Goal: Transaction & Acquisition: Obtain resource

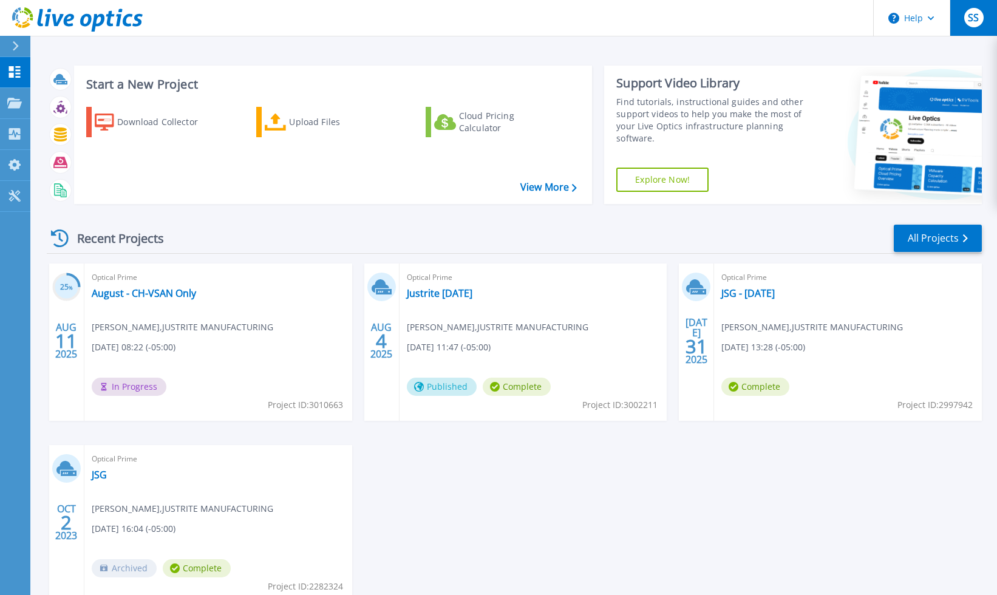
click at [972, 19] on span "SS" at bounding box center [973, 18] width 11 height 10
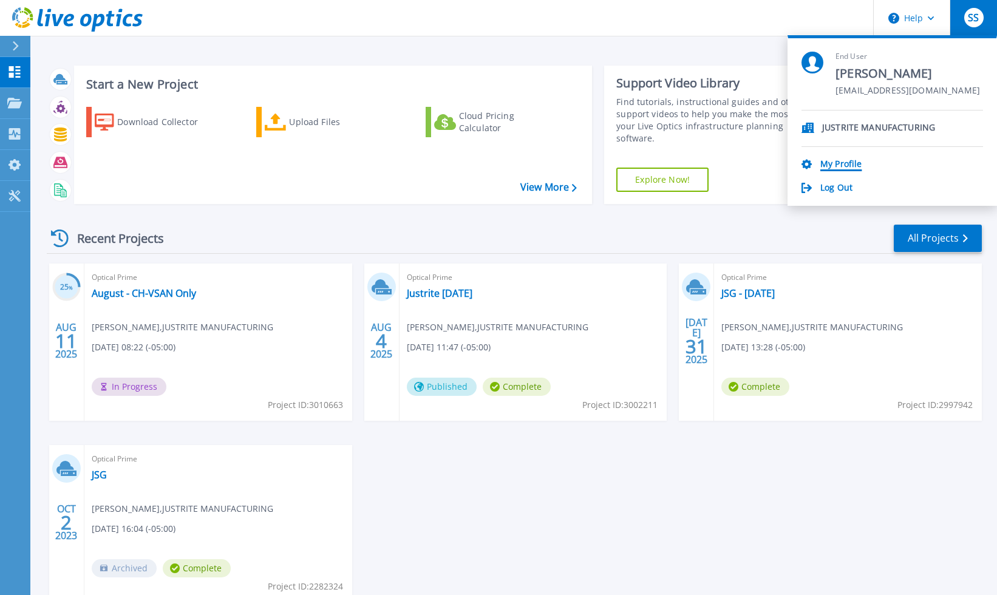
click at [847, 162] on link "My Profile" at bounding box center [840, 165] width 41 height 12
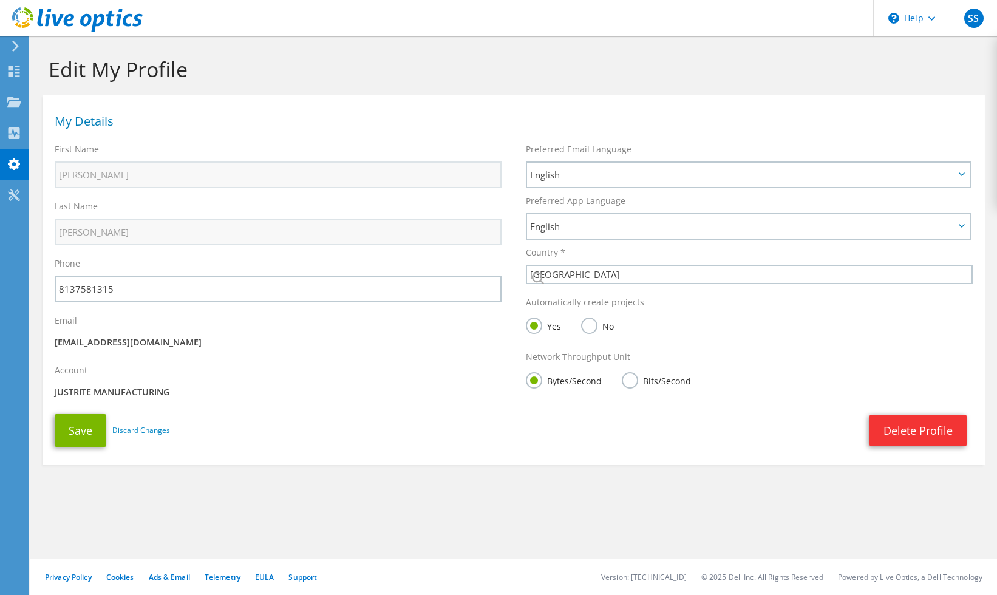
select select "224"
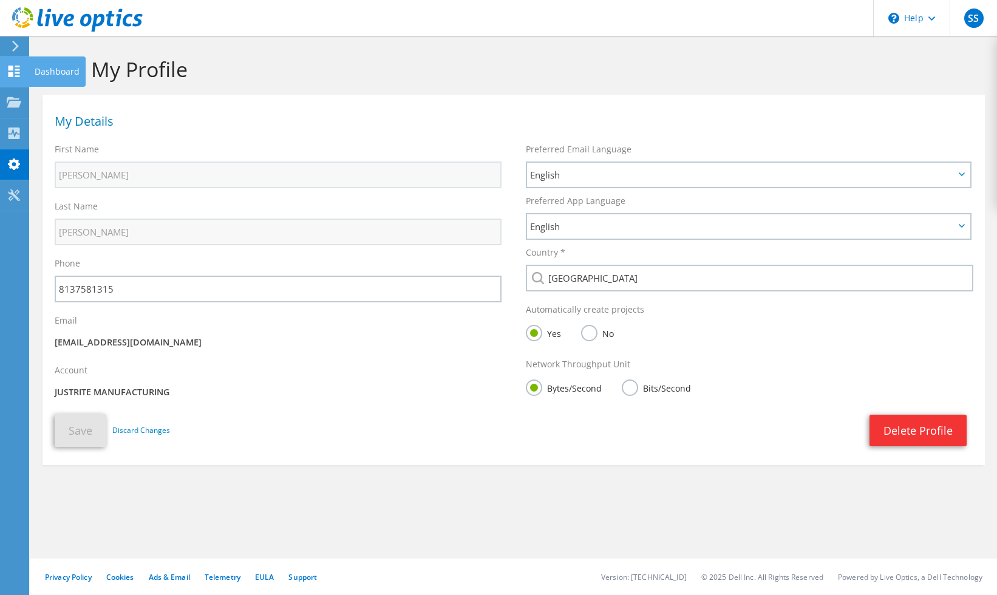
click at [18, 71] on icon at bounding box center [14, 72] width 15 height 12
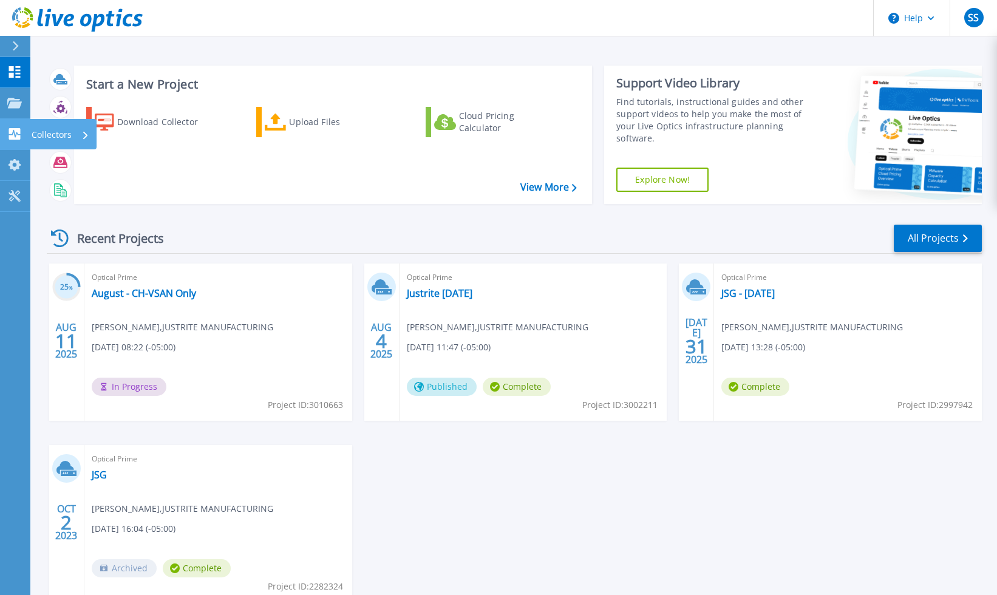
click at [13, 137] on icon at bounding box center [15, 134] width 12 height 12
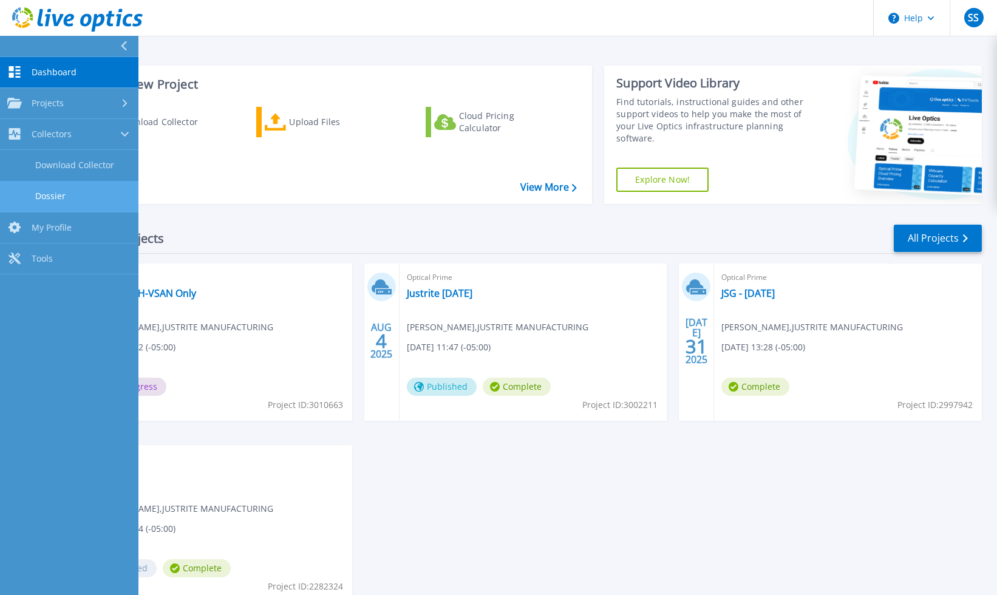
click at [30, 188] on link "Dossier" at bounding box center [69, 196] width 138 height 31
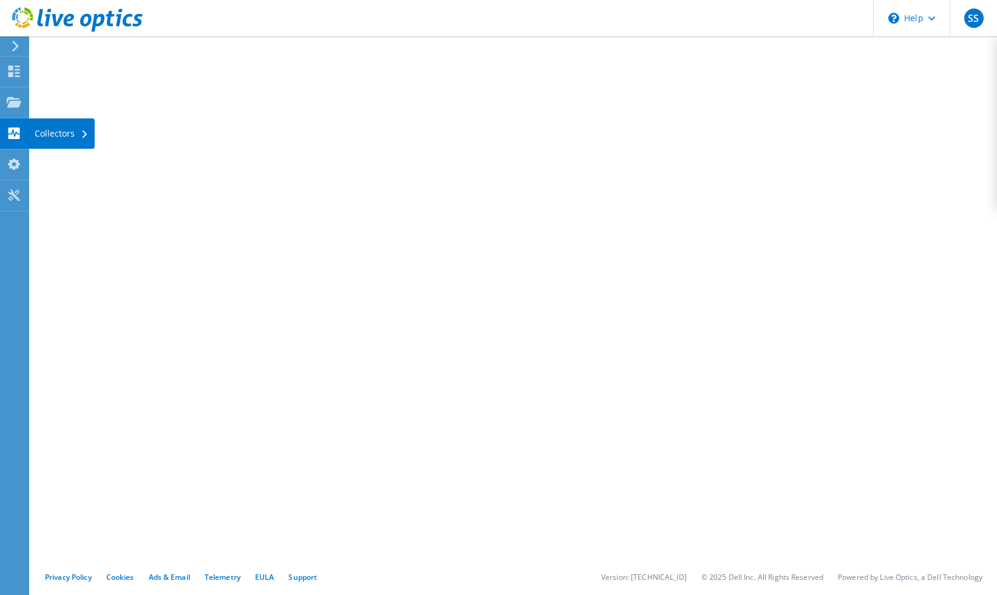
click at [12, 165] on use at bounding box center [14, 164] width 12 height 12
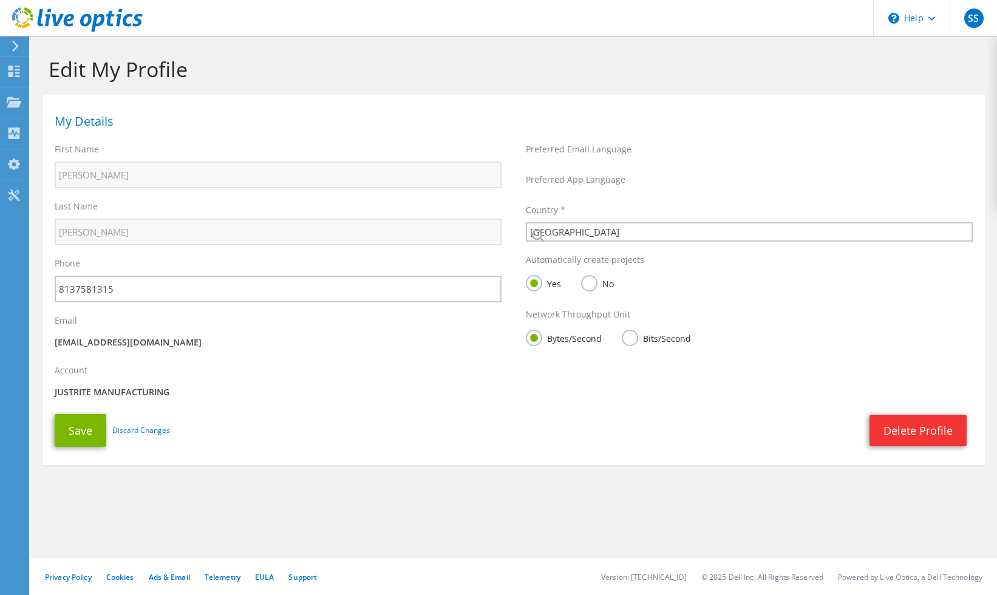
select select "224"
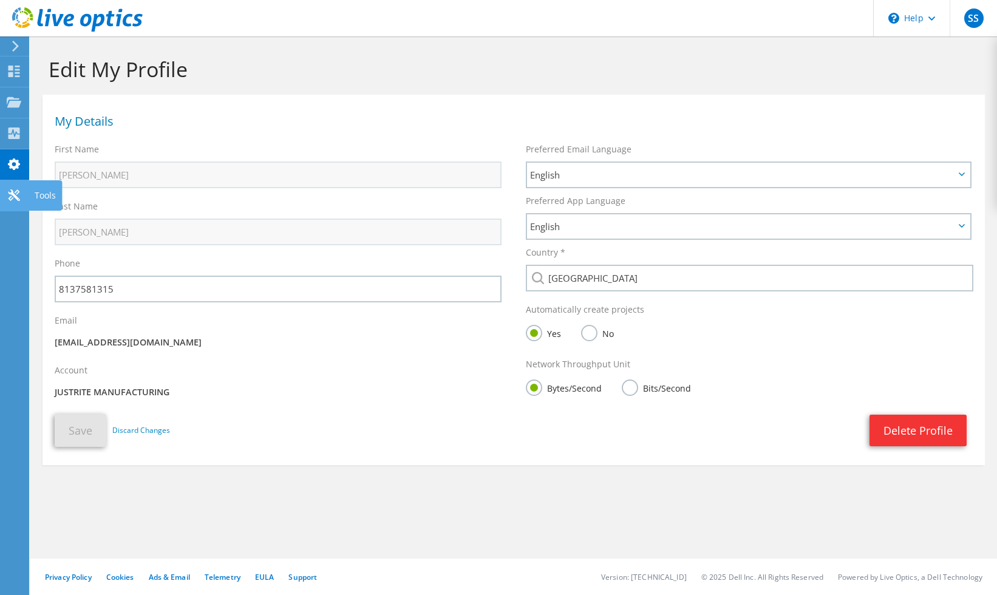
click at [14, 192] on icon at bounding box center [14, 195] width 15 height 12
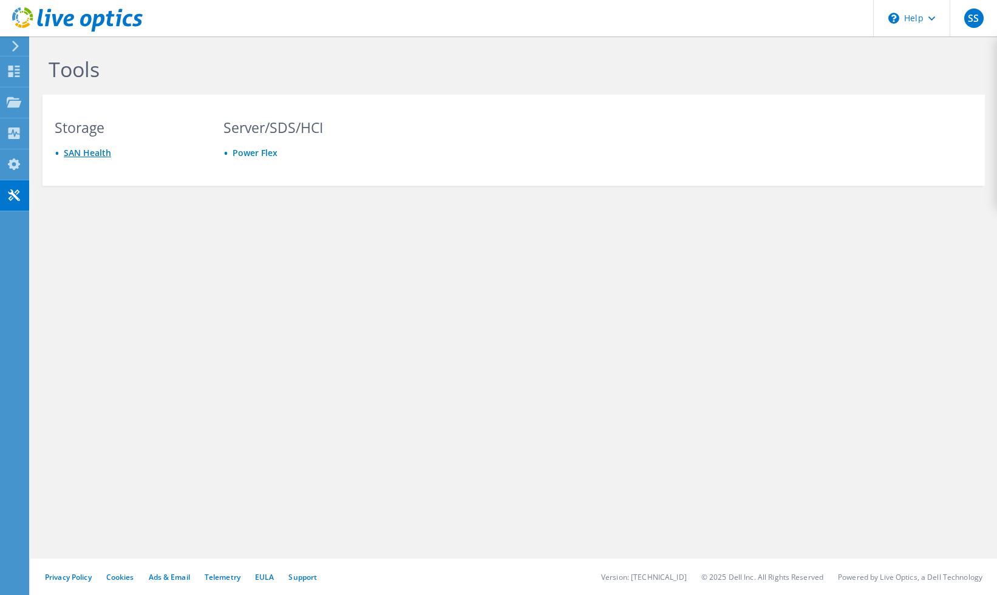
click at [80, 156] on link "SAN Health" at bounding box center [87, 153] width 47 height 12
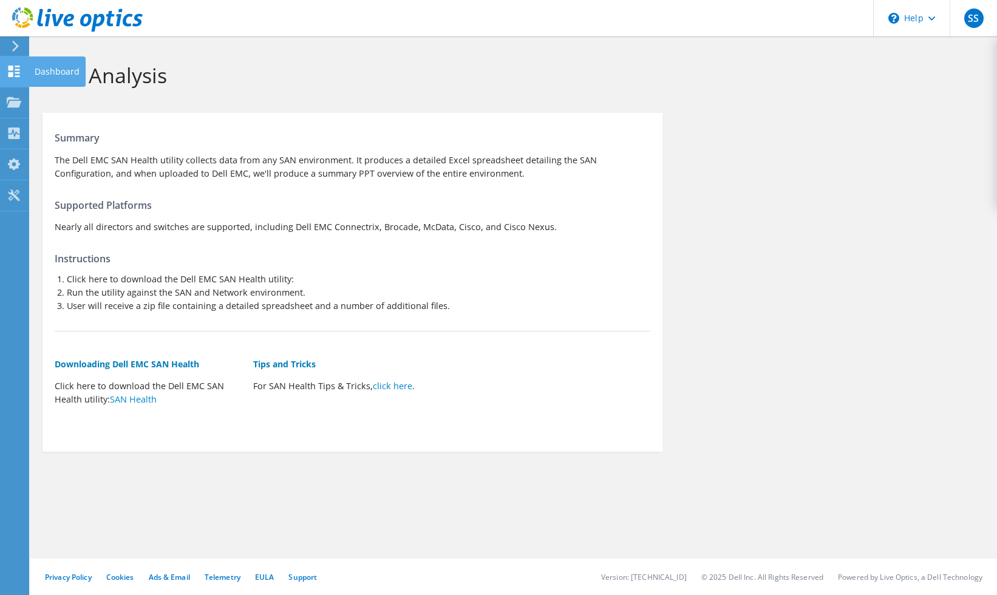
click at [17, 67] on icon at bounding box center [14, 72] width 15 height 12
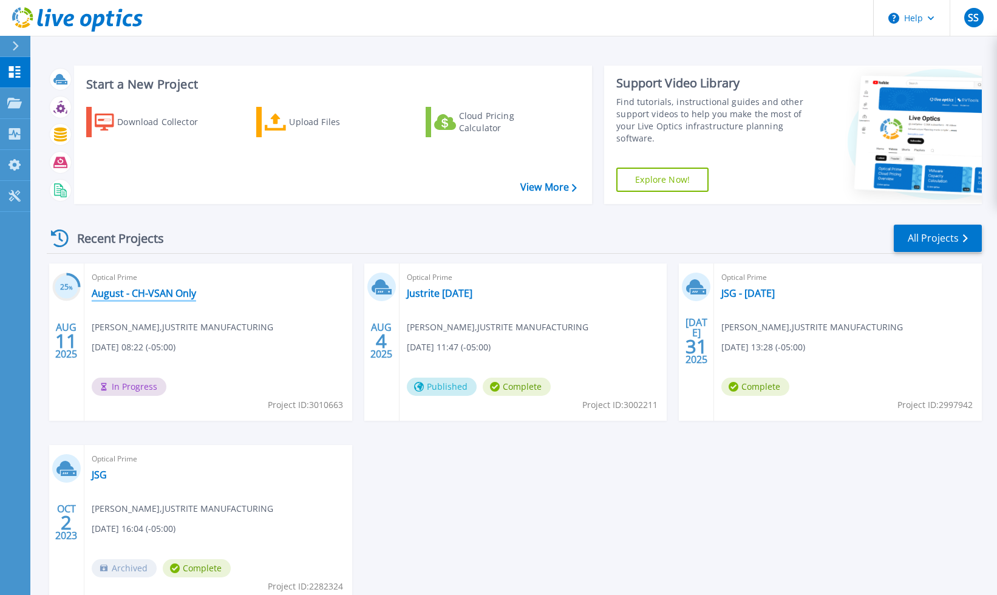
click at [152, 297] on link "August - CH-VSAN Only" at bounding box center [144, 293] width 104 height 12
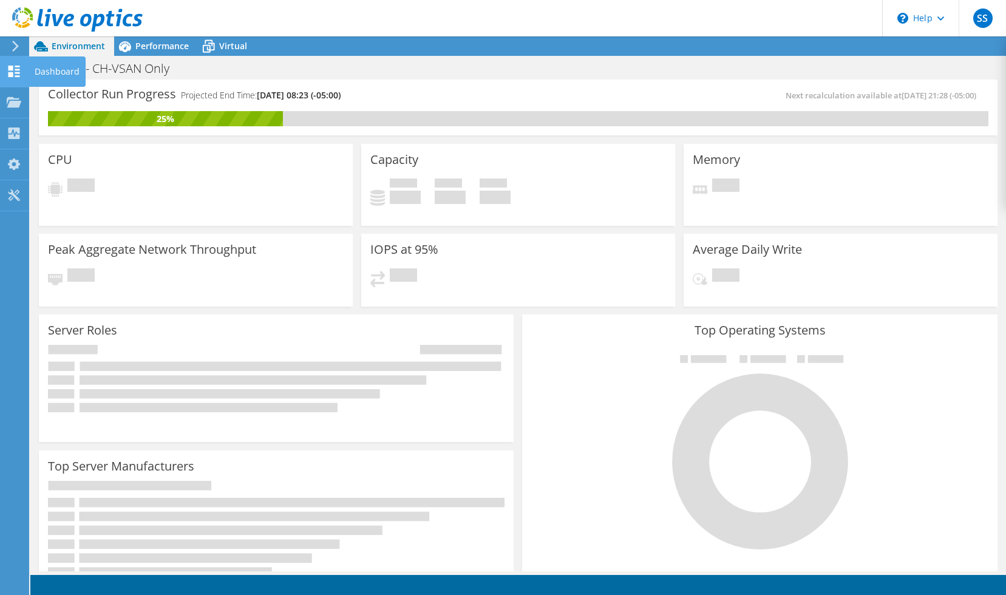
click at [21, 67] on icon at bounding box center [14, 72] width 15 height 12
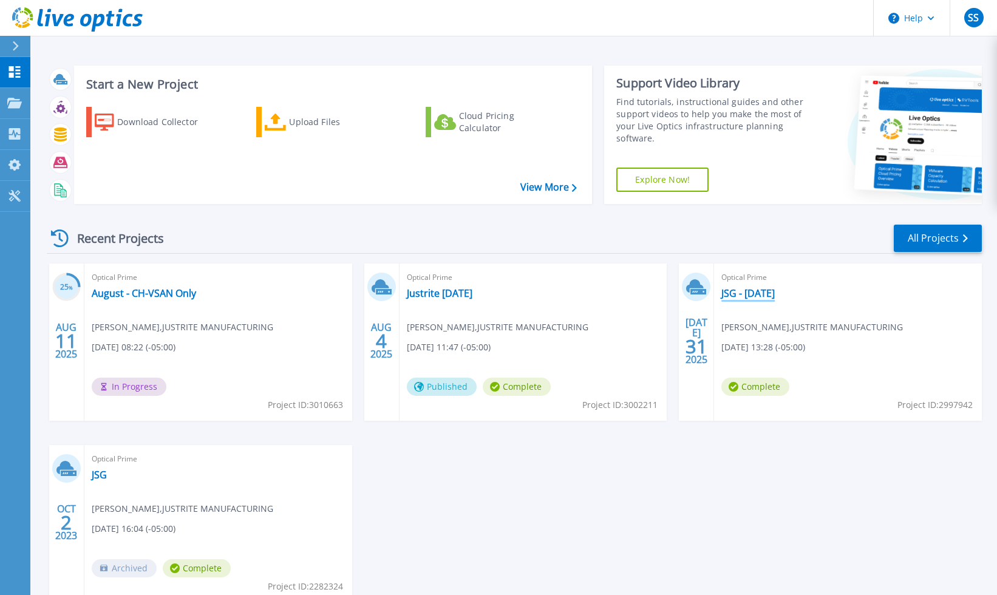
click at [760, 288] on link "JSG - [DATE]" at bounding box center [747, 293] width 53 height 12
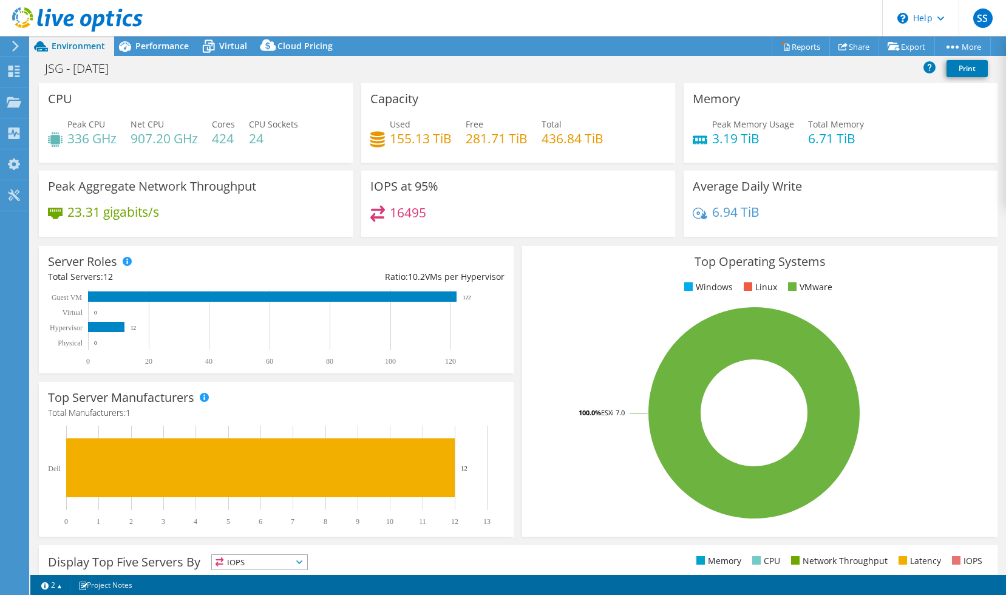
select select "USD"
select select "USEast"
click at [19, 66] on use at bounding box center [15, 72] width 12 height 12
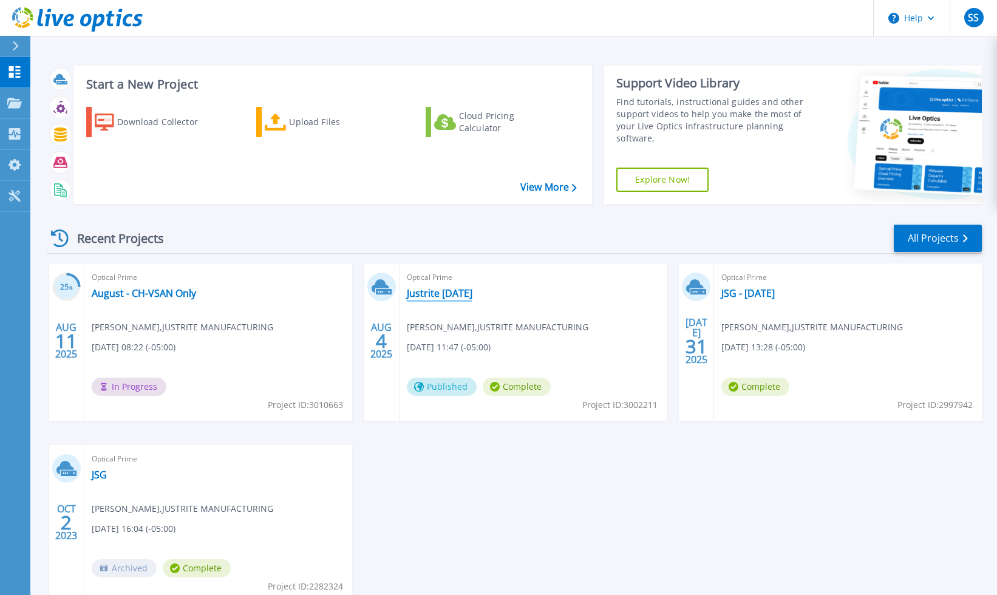
click at [435, 295] on link "Justrite [DATE]" at bounding box center [440, 293] width 66 height 12
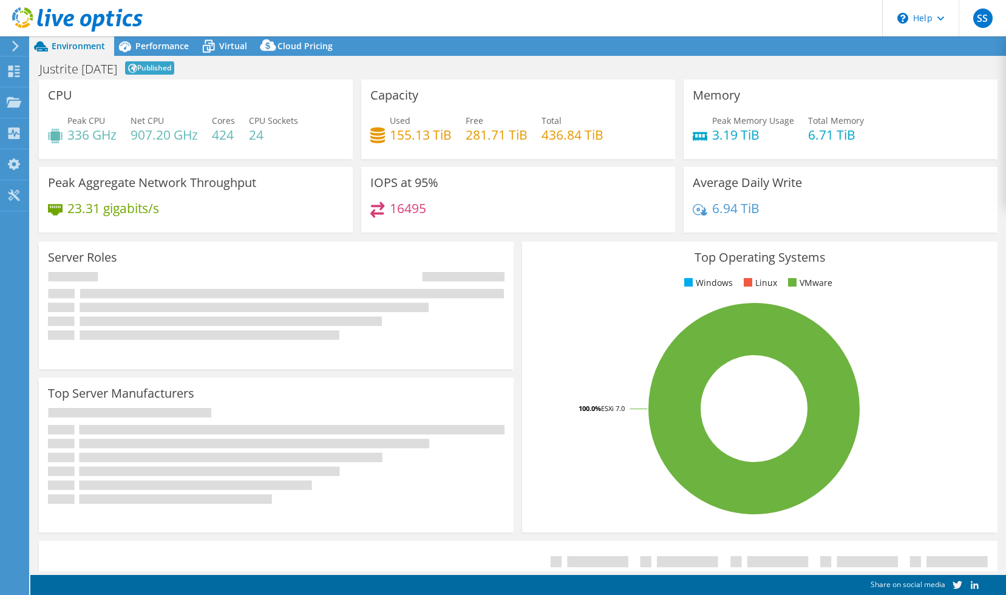
select select "USEast"
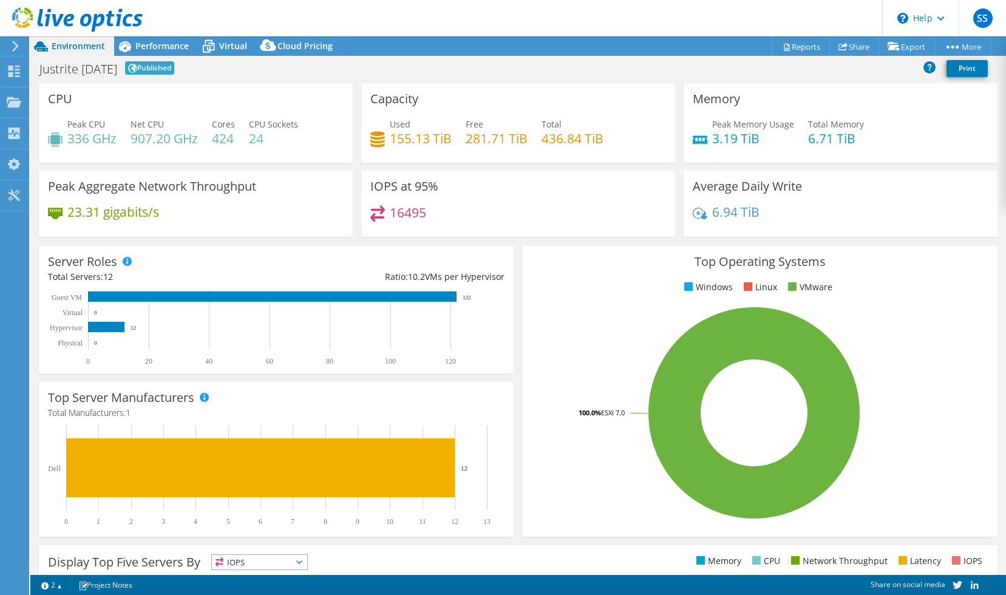
scroll to position [61, 0]
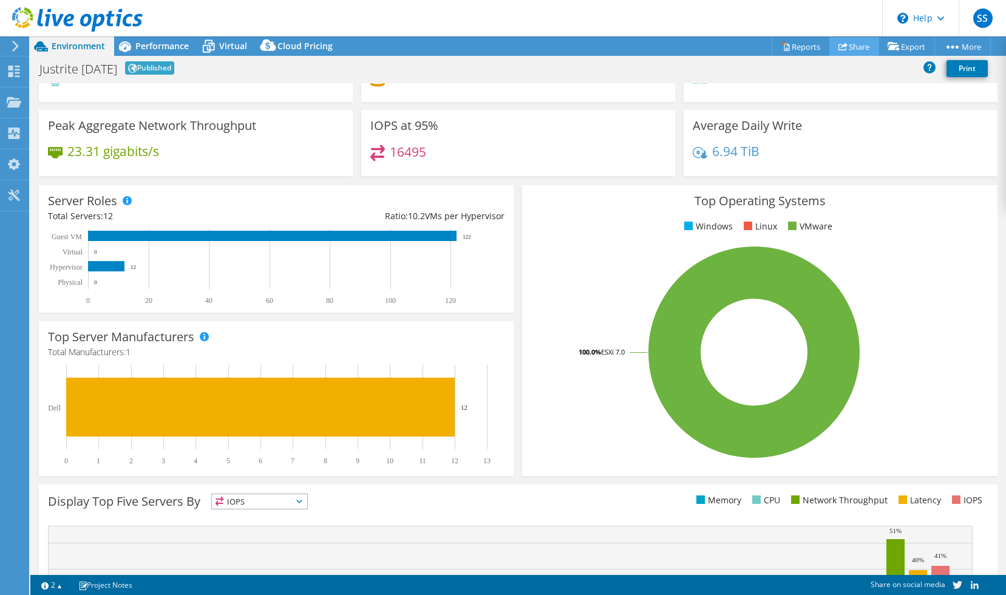
click at [851, 46] on link "Share" at bounding box center [854, 46] width 50 height 19
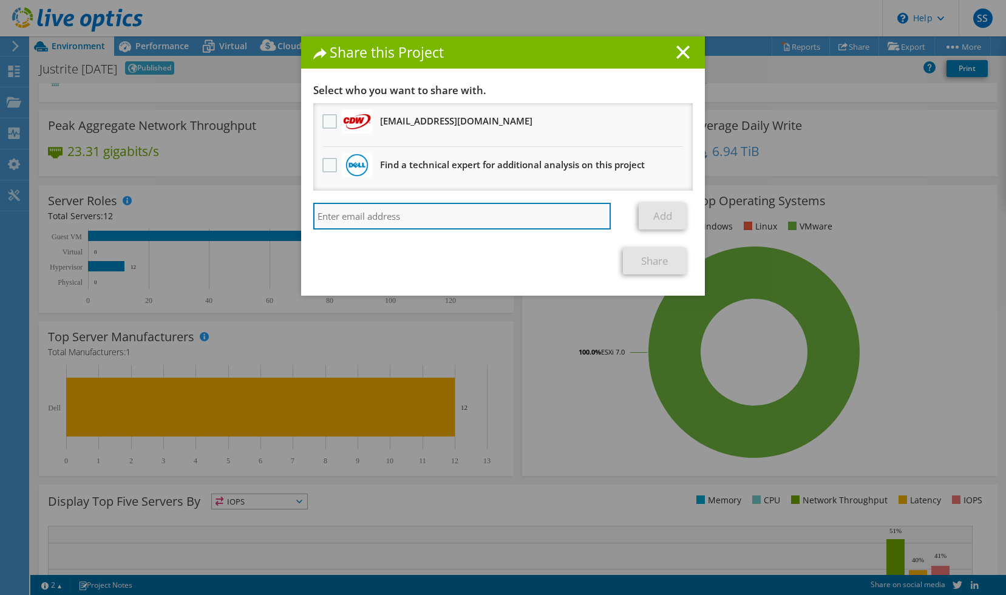
click at [493, 211] on input "search" at bounding box center [462, 216] width 298 height 27
type input "tpavela@justrite.com"
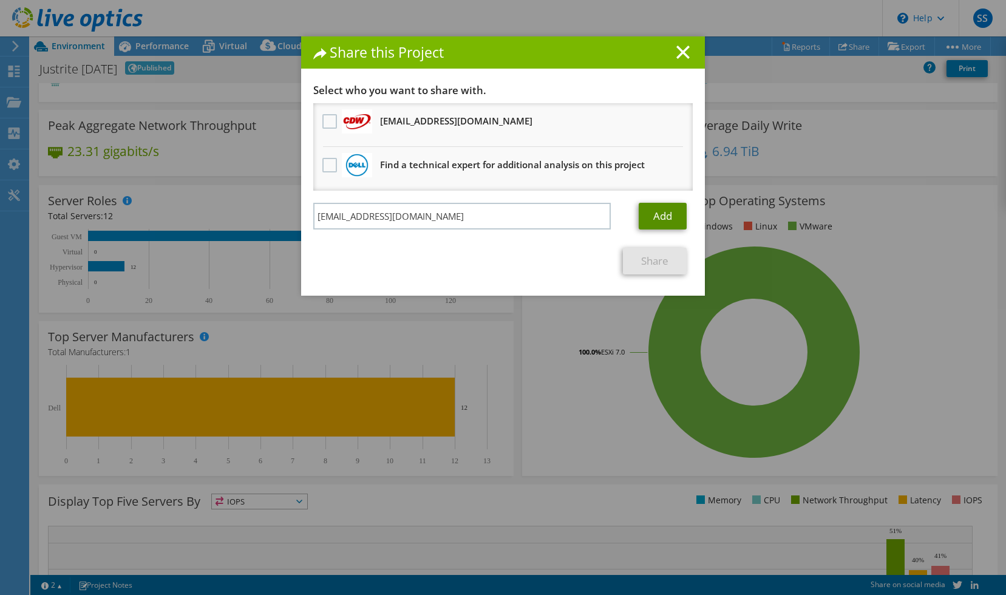
click at [661, 214] on link "Add" at bounding box center [663, 216] width 48 height 27
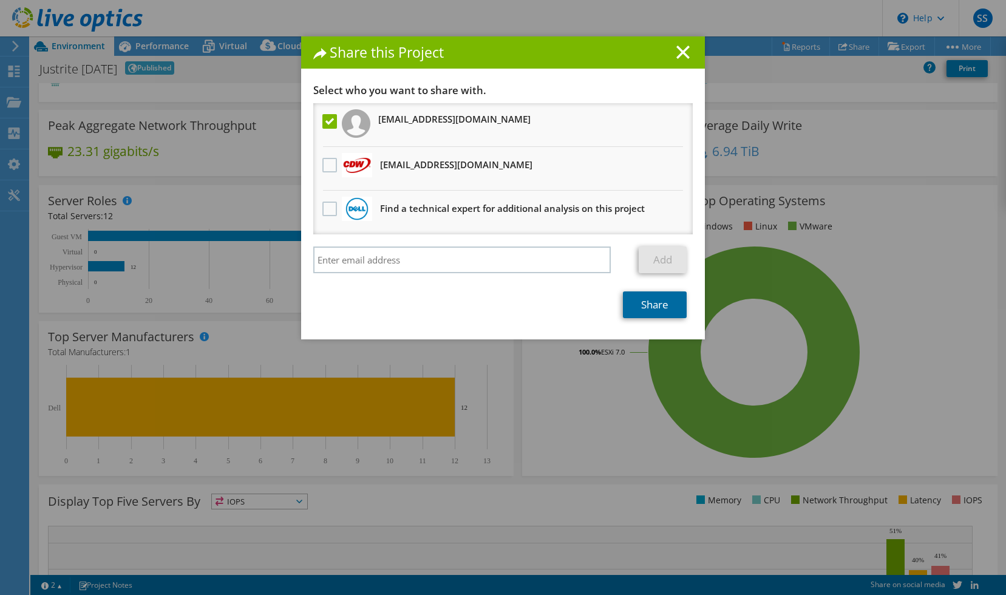
click at [642, 305] on link "Share" at bounding box center [655, 304] width 64 height 27
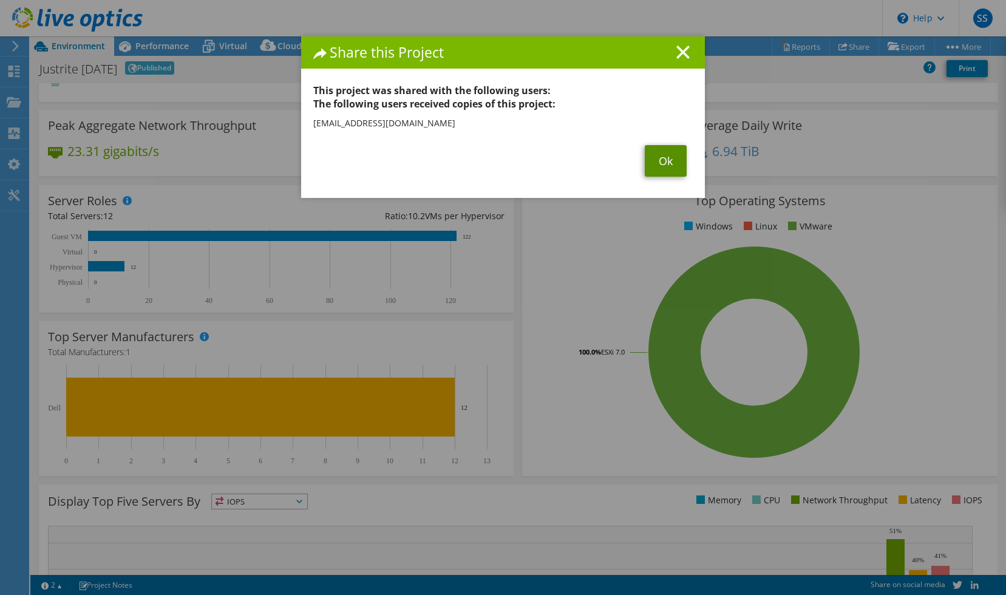
click at [657, 160] on link "Ok" at bounding box center [666, 161] width 42 height 32
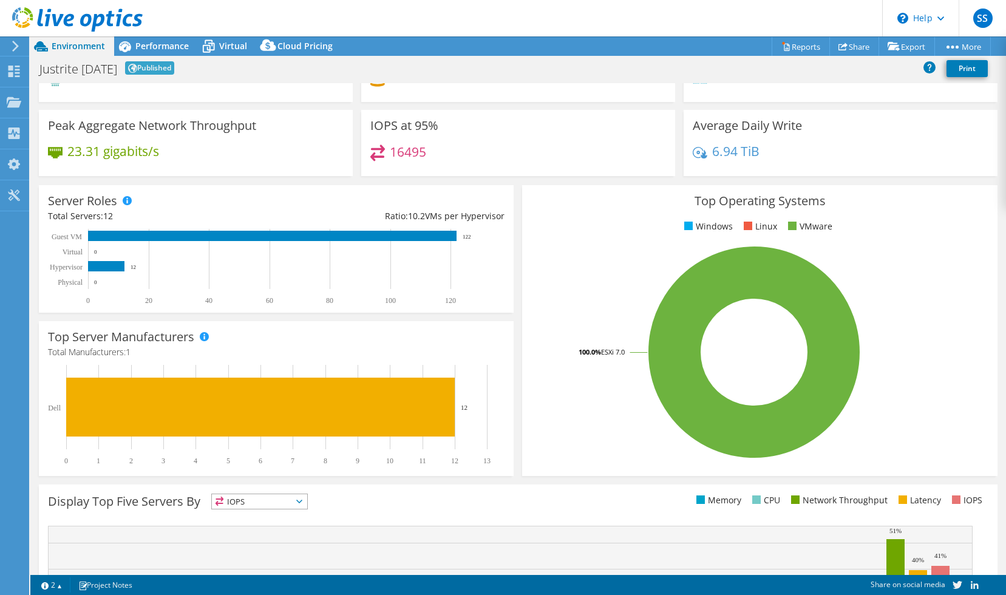
scroll to position [0, 0]
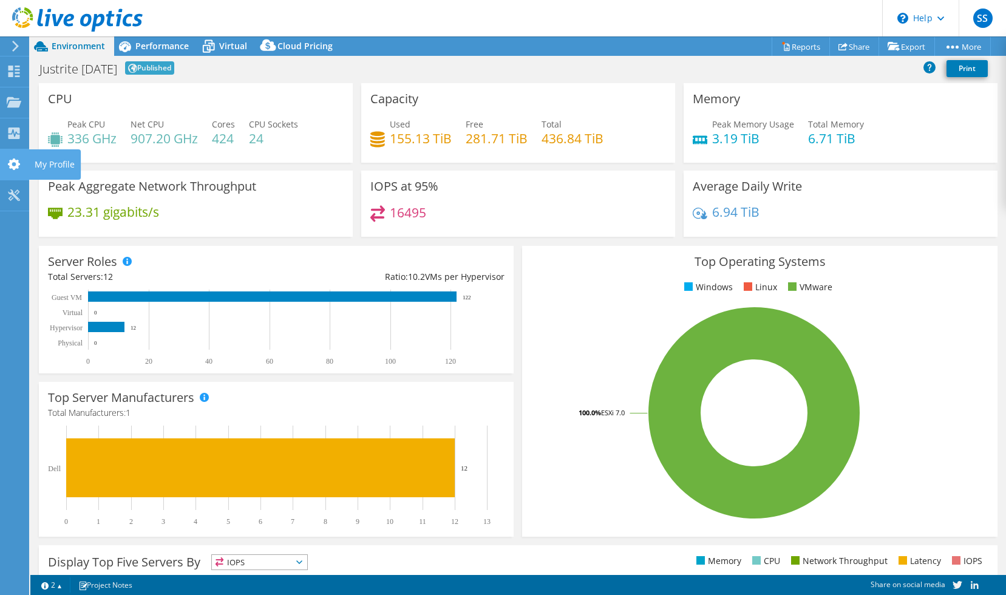
click at [16, 168] on use at bounding box center [14, 164] width 12 height 12
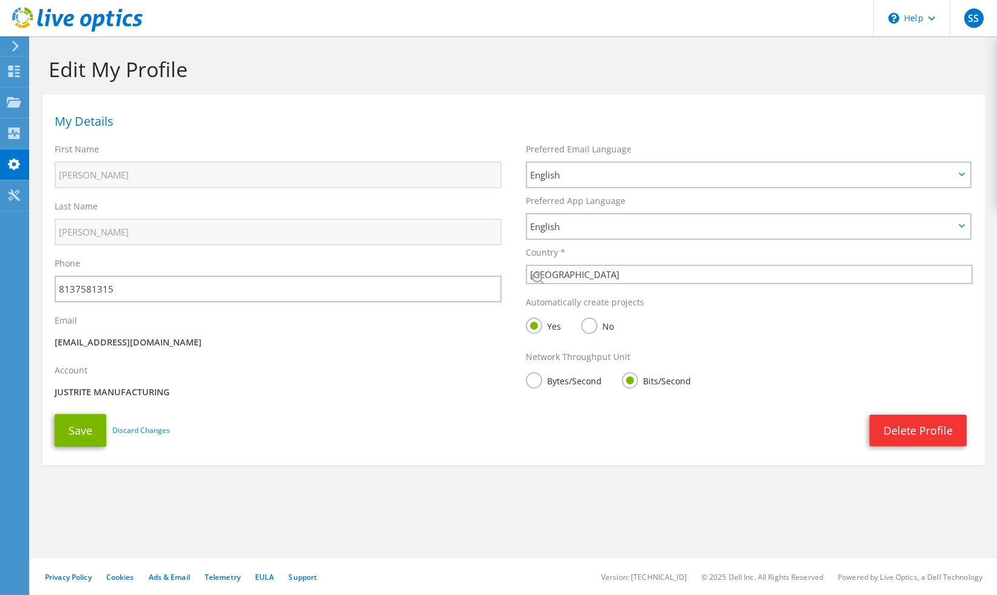
select select "224"
click at [13, 134] on use at bounding box center [15, 134] width 12 height 12
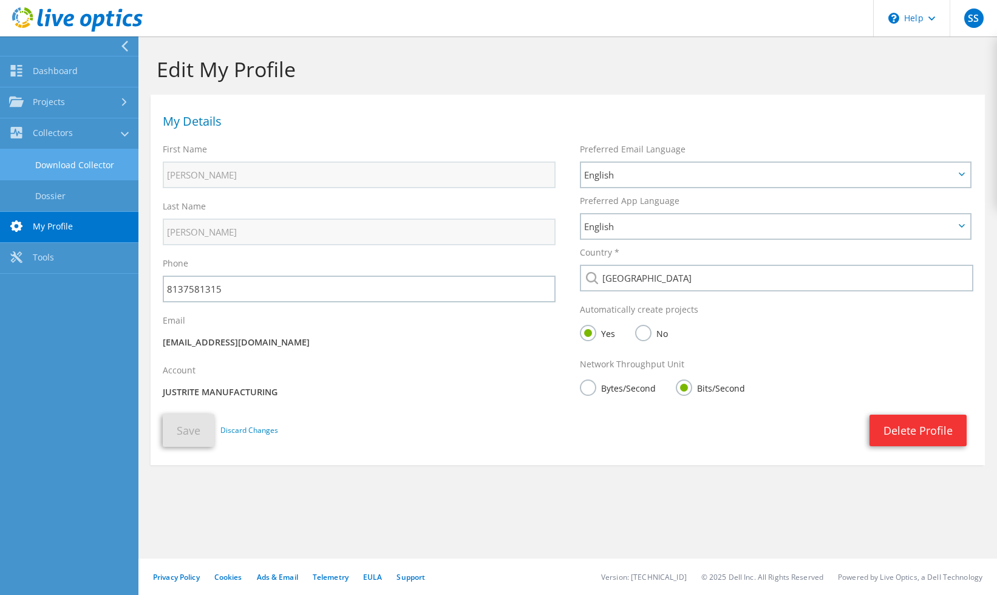
click at [67, 159] on link "Download Collector" at bounding box center [69, 164] width 138 height 31
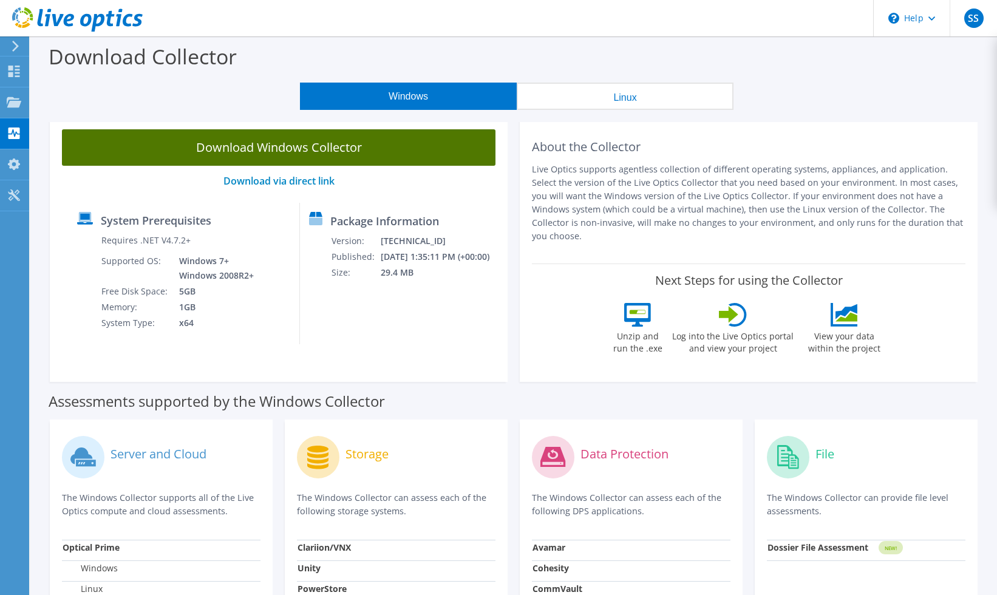
click at [255, 146] on link "Download Windows Collector" at bounding box center [279, 147] width 434 height 36
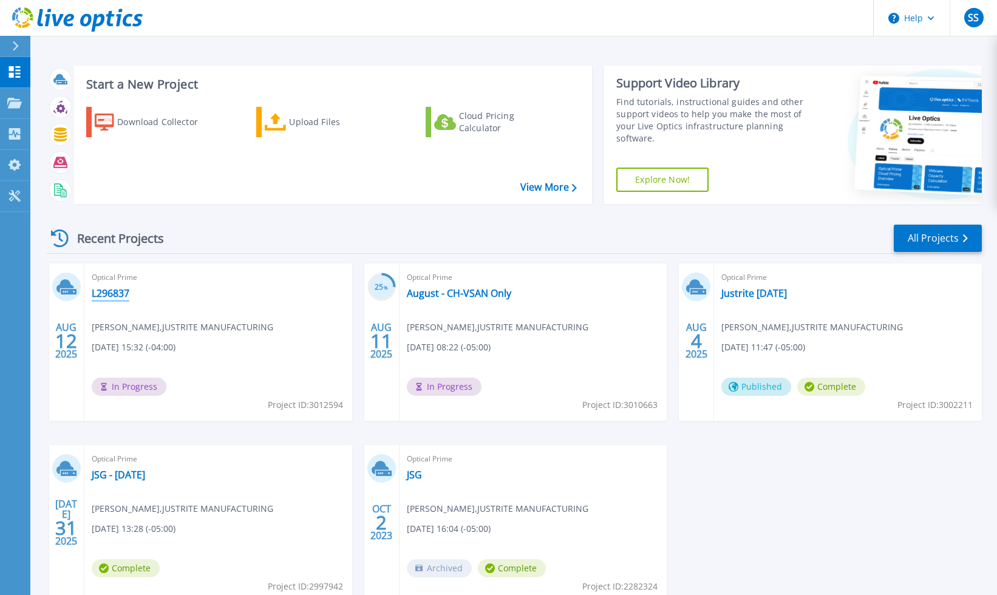
click at [116, 296] on link "L296837" at bounding box center [111, 293] width 38 height 12
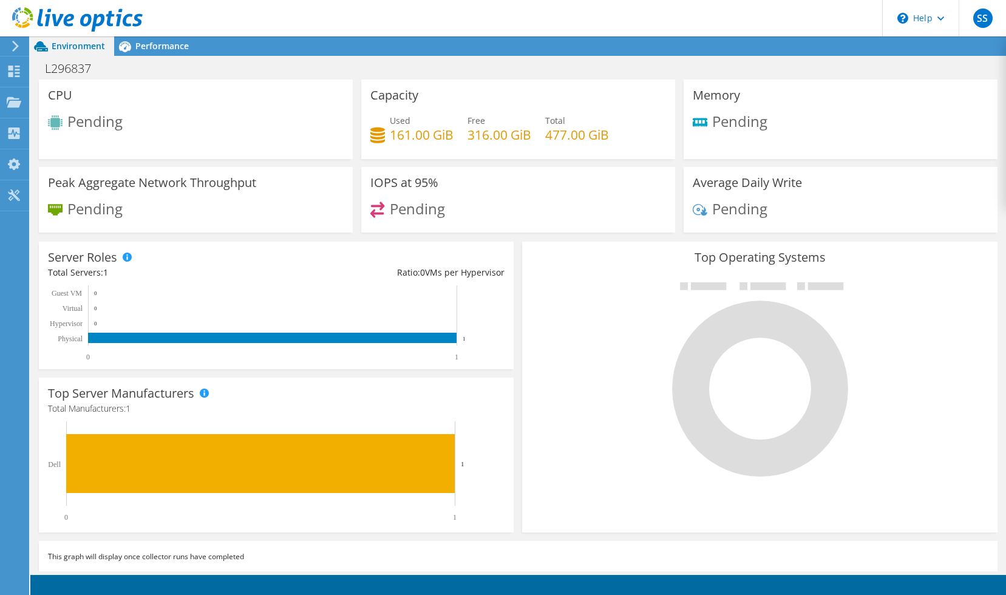
scroll to position [281, 0]
